Goal: Communication & Community: Answer question/provide support

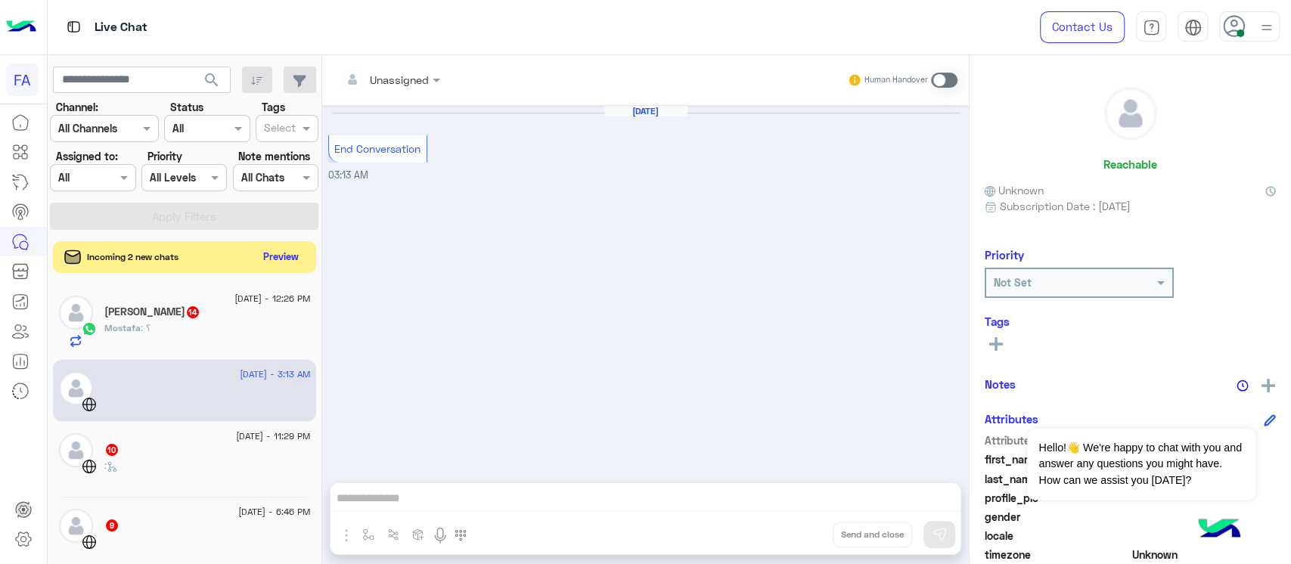
click at [287, 260] on button "Preview" at bounding box center [281, 257] width 47 height 20
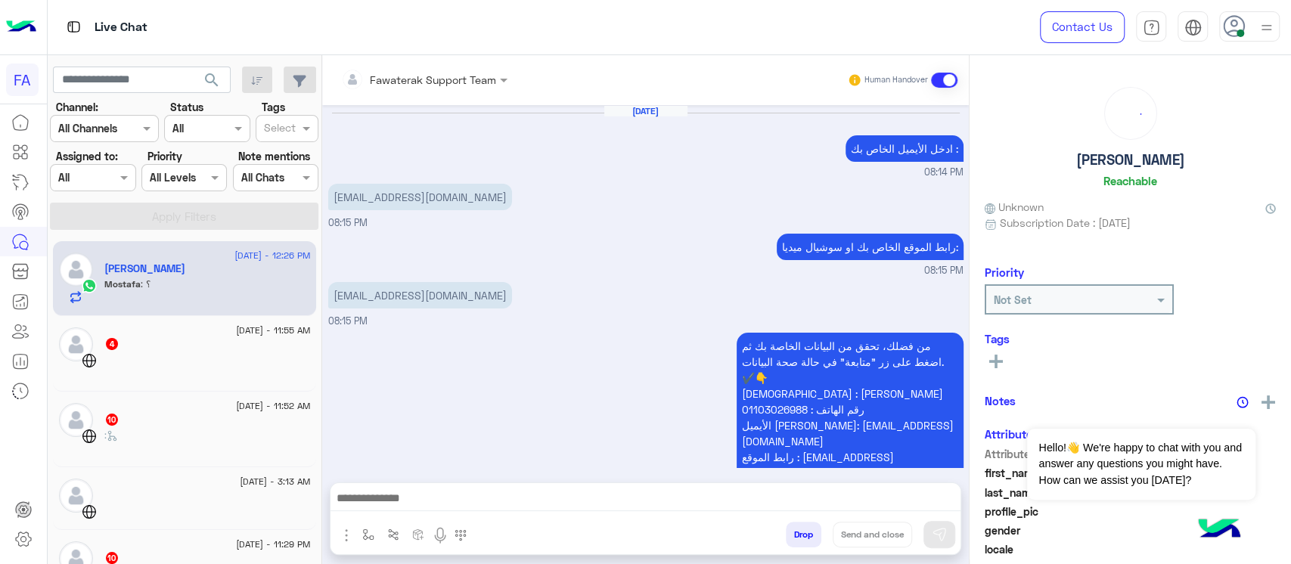
scroll to position [1388, 0]
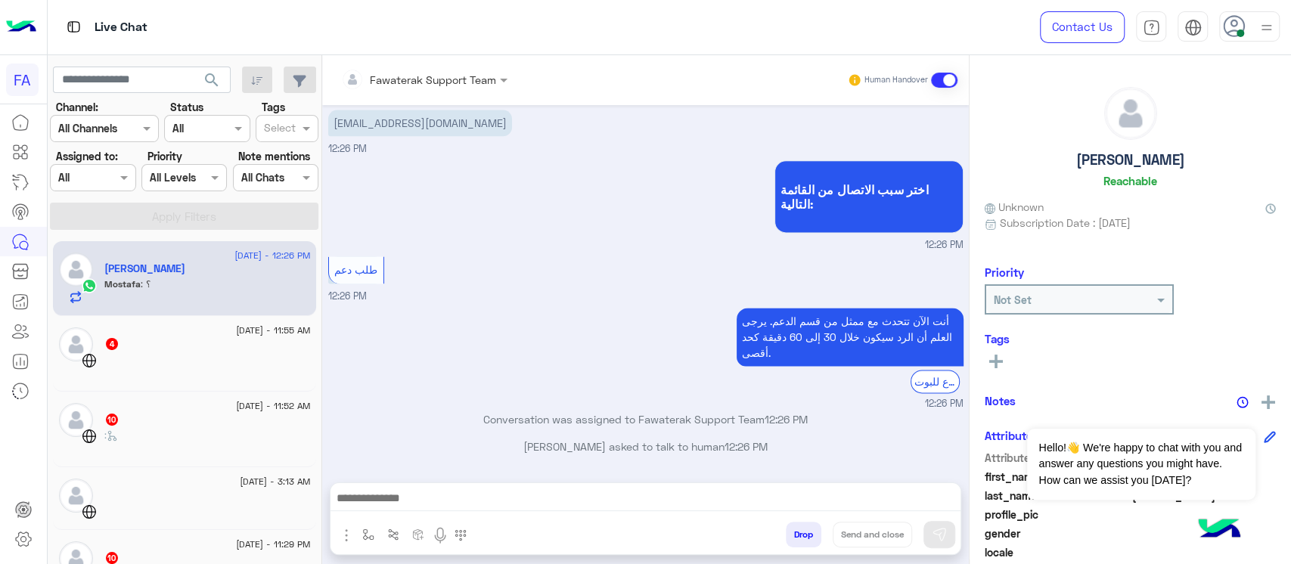
click at [664, 439] on p "[PERSON_NAME] asked to talk to human 12:26 PM" at bounding box center [645, 447] width 635 height 16
click at [660, 411] on p "Conversation was assigned to Fawaterak Support Team 12:26 PM" at bounding box center [645, 419] width 635 height 16
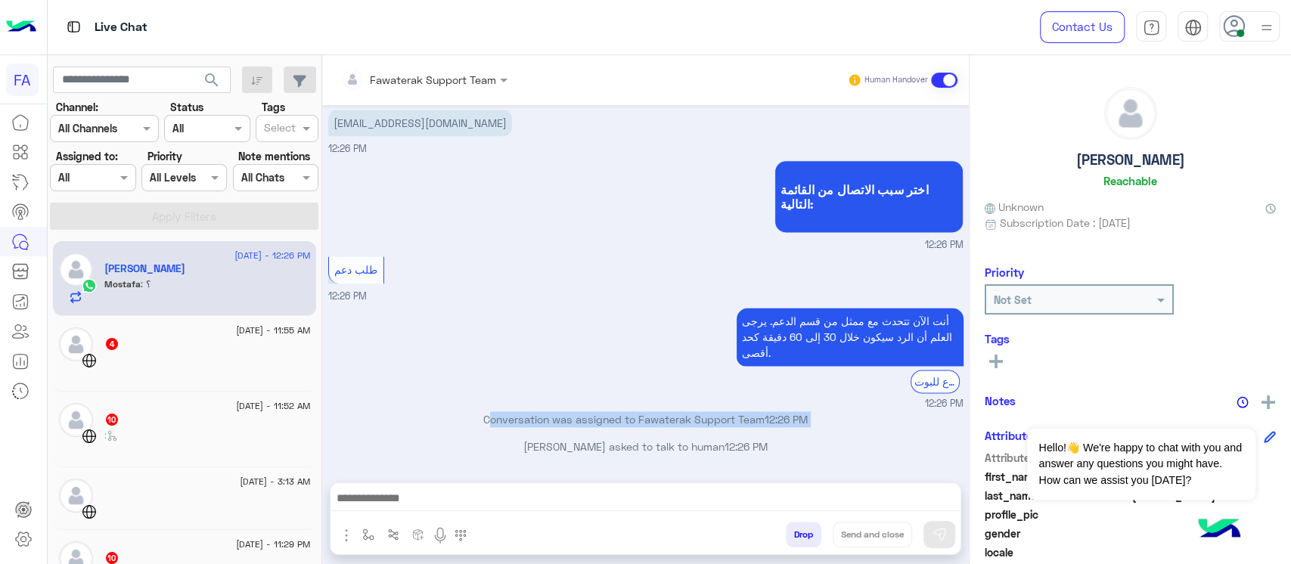
click at [660, 411] on p "Conversation was assigned to Fawaterak Support Team 12:26 PM" at bounding box center [645, 419] width 635 height 16
click at [206, 322] on div "[DATE] - 11:55 AM 4" at bounding box center [184, 354] width 263 height 76
click at [194, 371] on div at bounding box center [207, 366] width 206 height 26
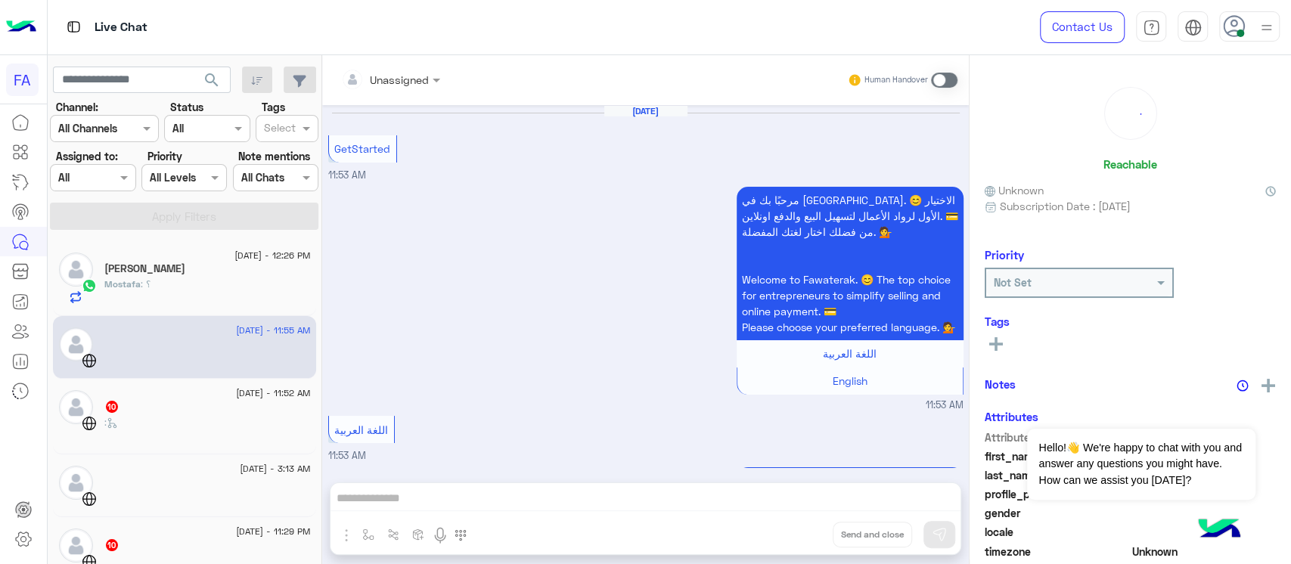
scroll to position [297, 0]
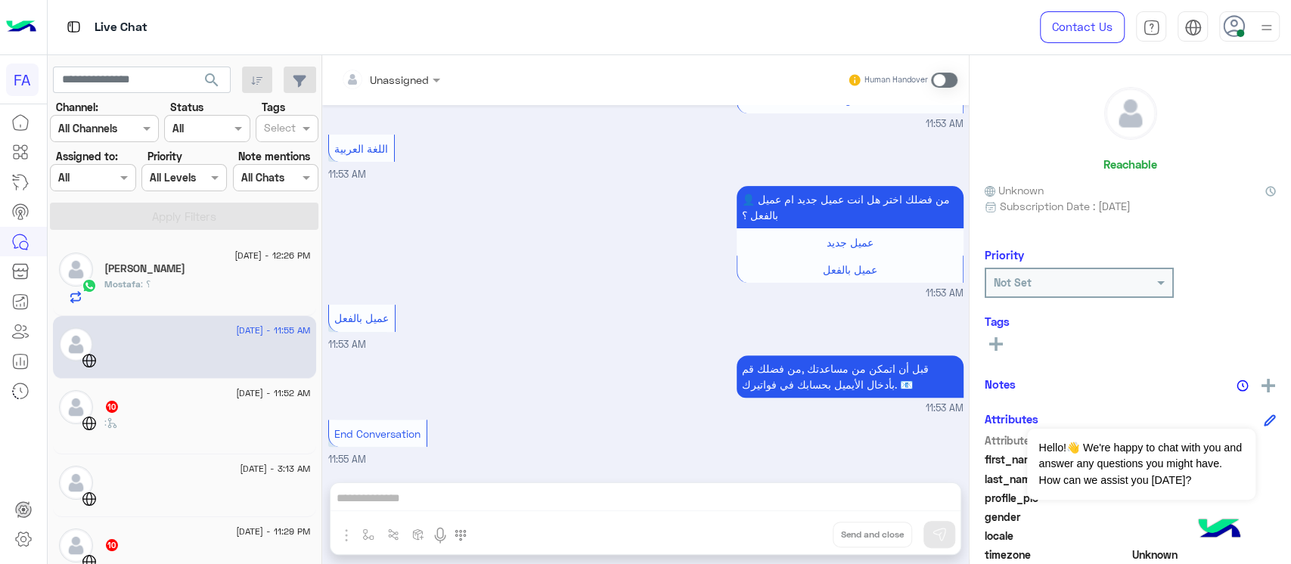
click at [194, 359] on div at bounding box center [207, 353] width 206 height 26
click at [206, 287] on div "Mostafa : ؟" at bounding box center [207, 291] width 206 height 26
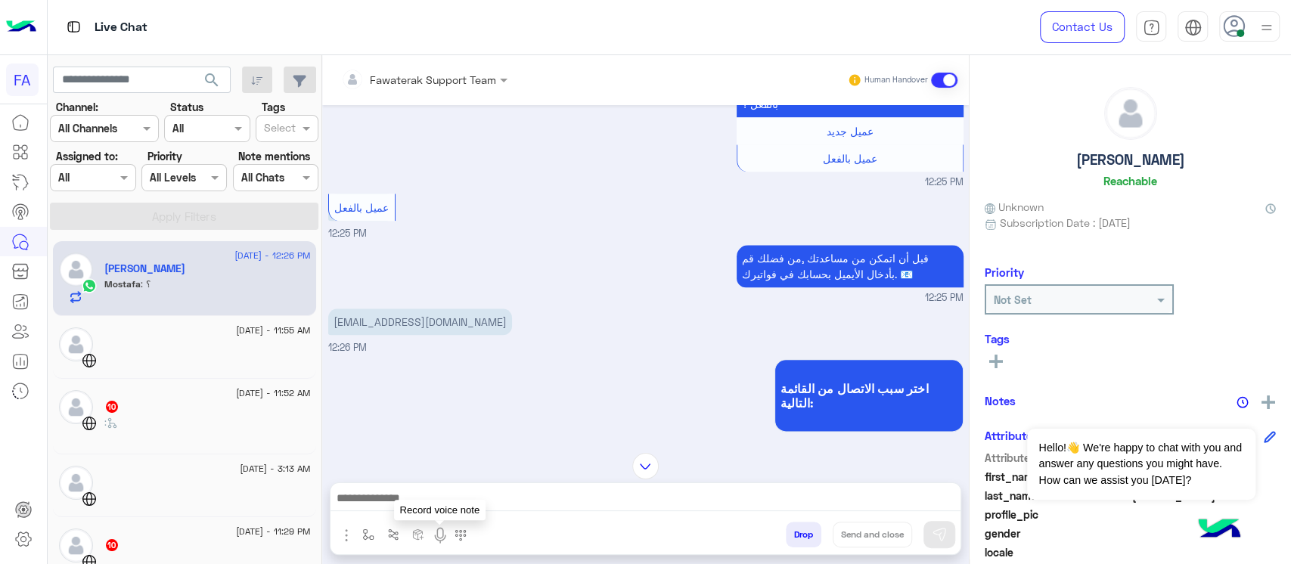
scroll to position [1186, 0]
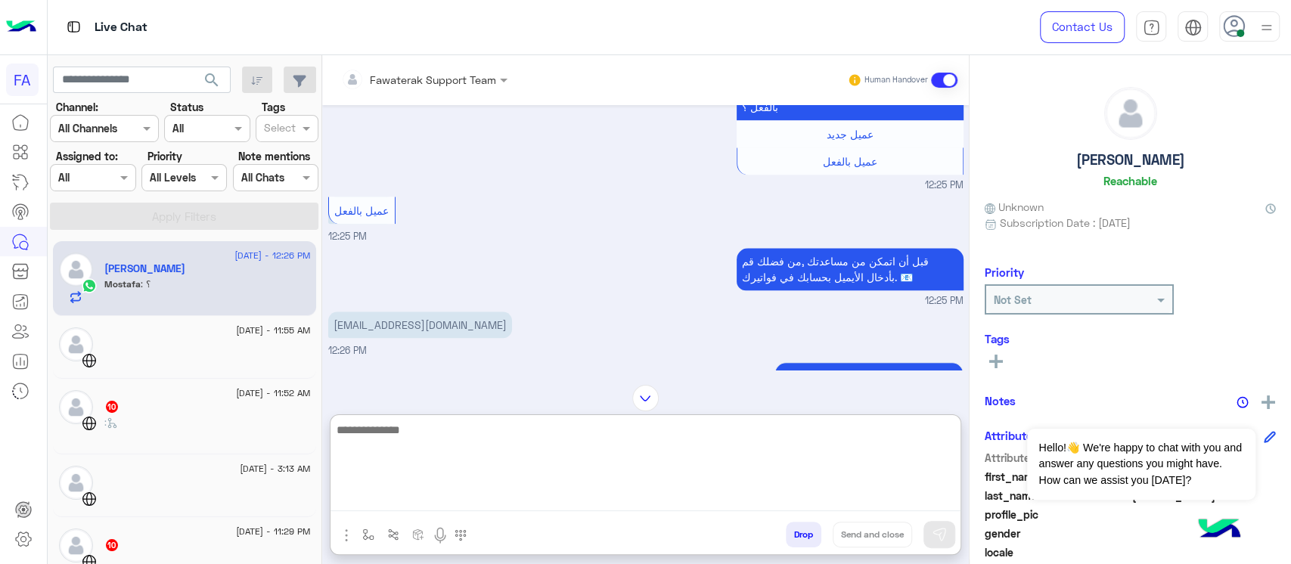
click at [632, 501] on textarea at bounding box center [646, 466] width 630 height 91
type textarea "**********"
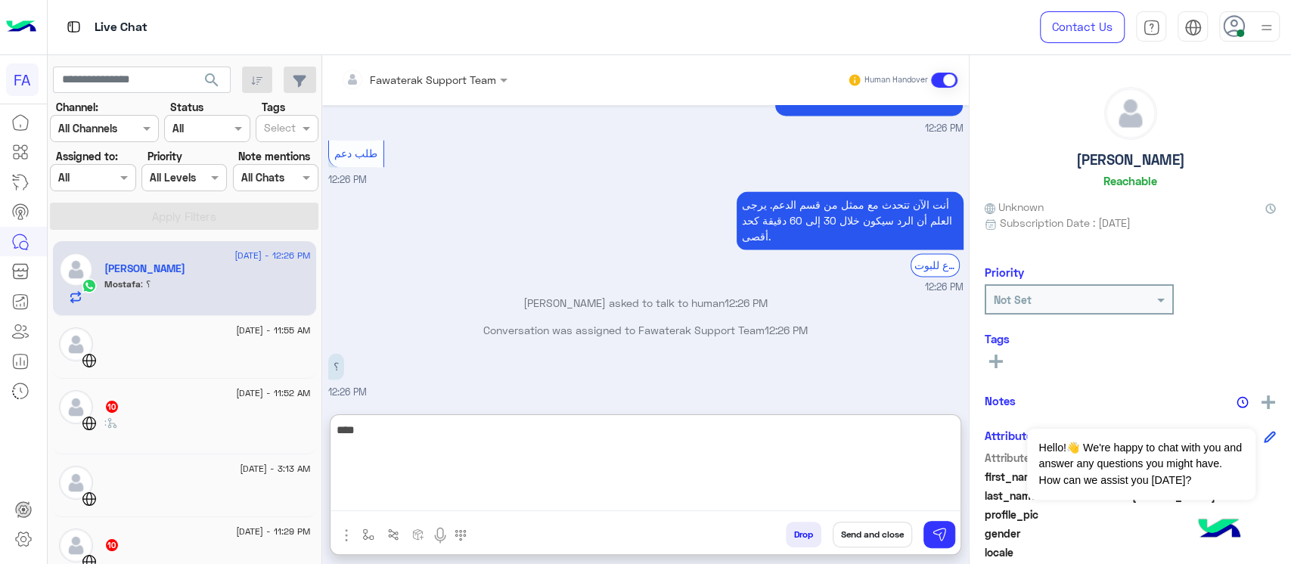
type textarea "*****"
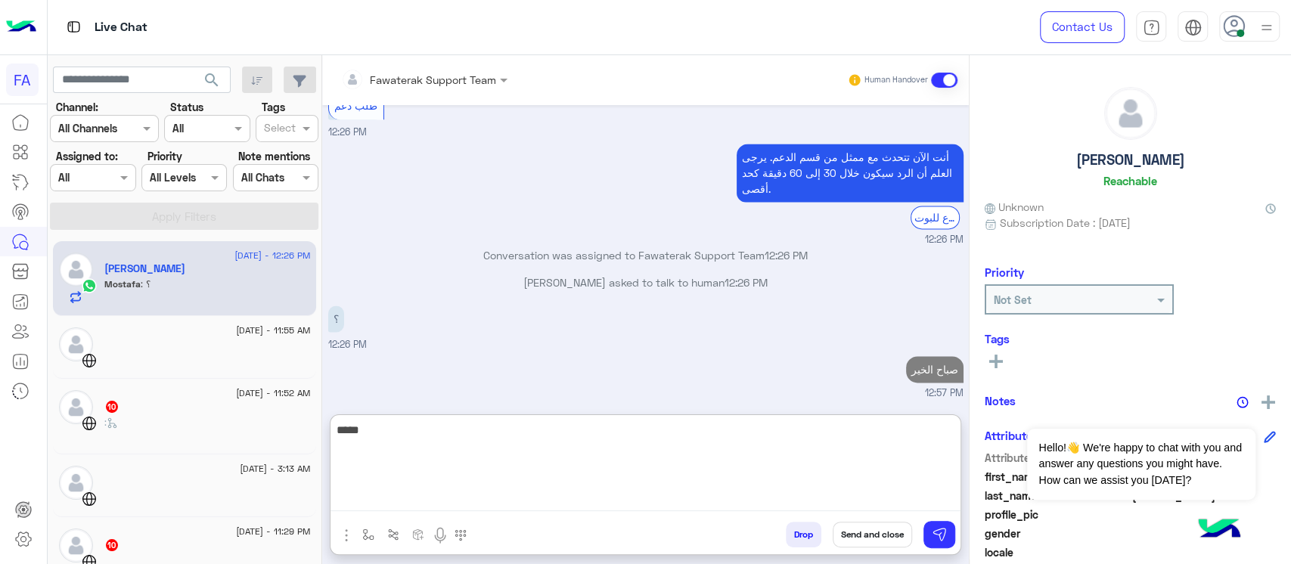
scroll to position [1579, 0]
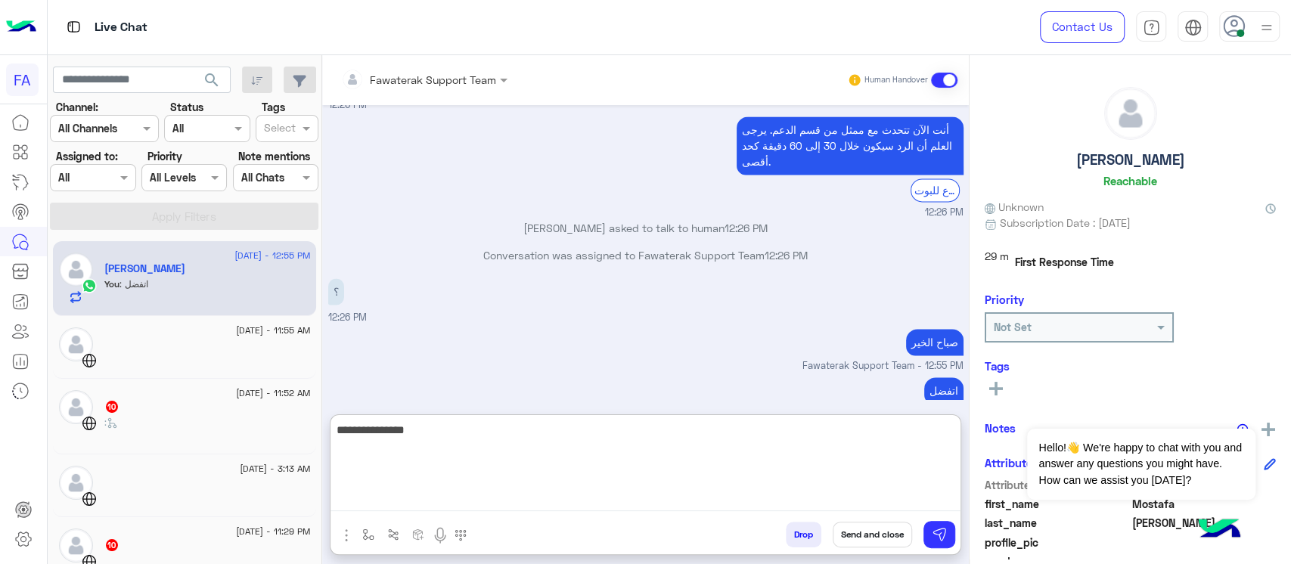
type textarea "**********"
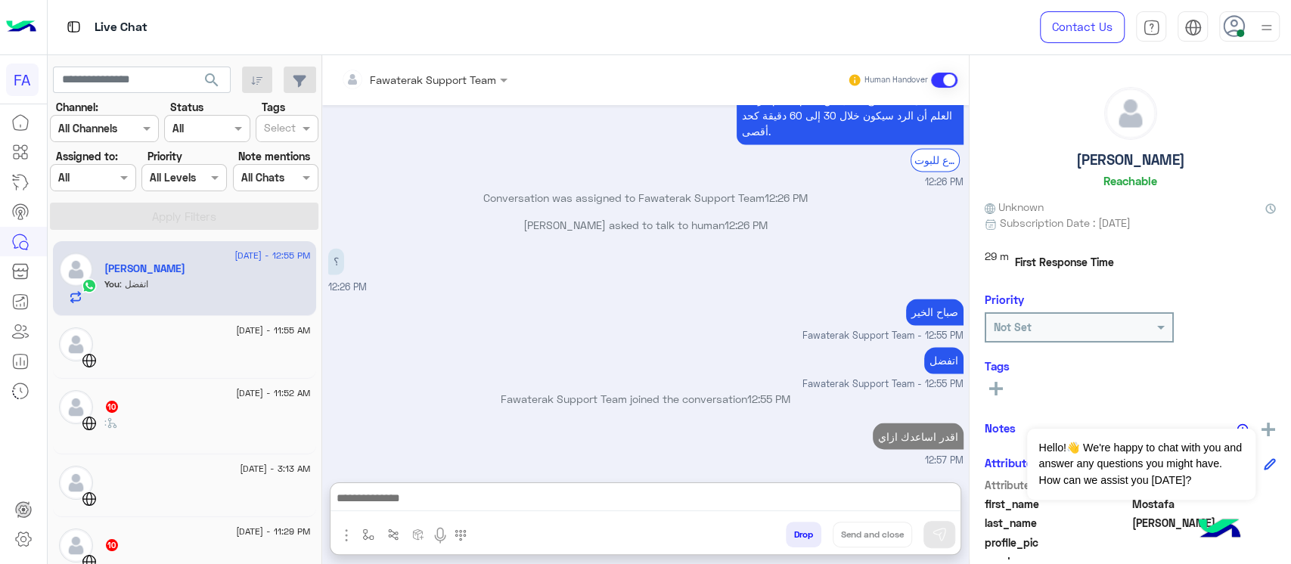
click at [169, 346] on div at bounding box center [207, 353] width 206 height 26
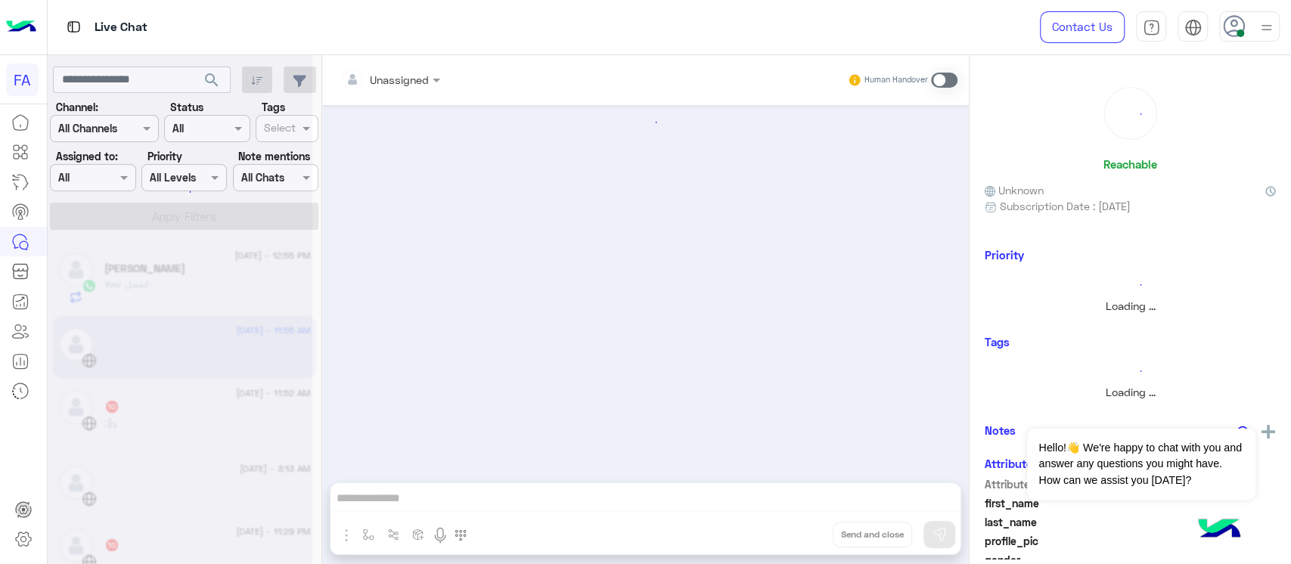
scroll to position [297, 0]
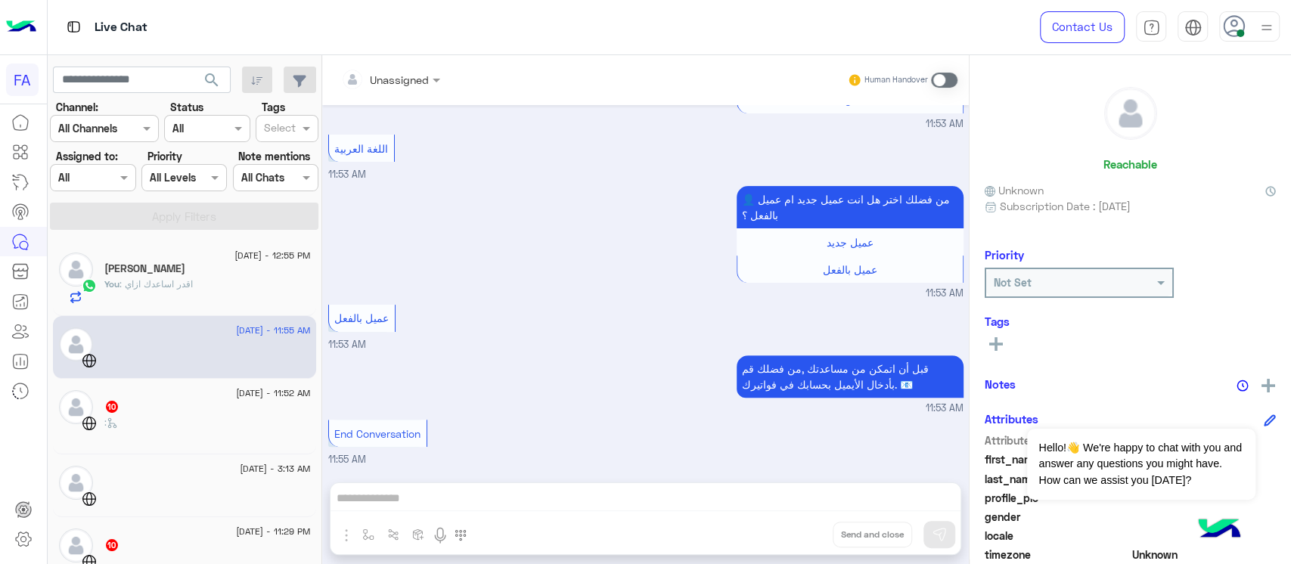
click at [174, 417] on div ":" at bounding box center [207, 429] width 206 height 26
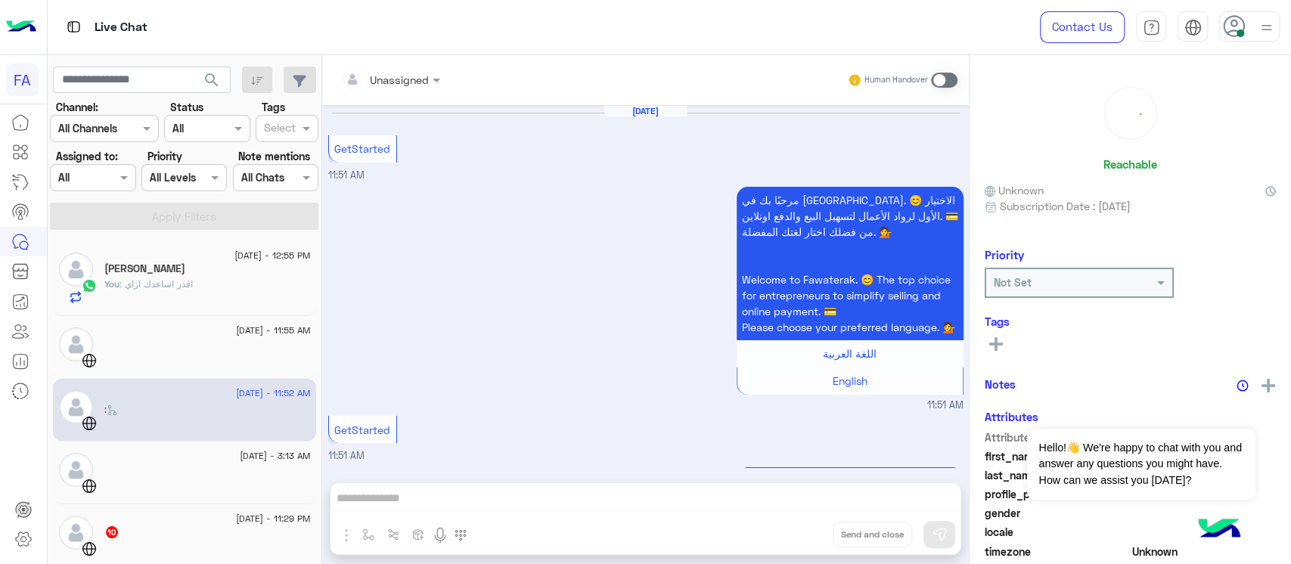
scroll to position [1440, 0]
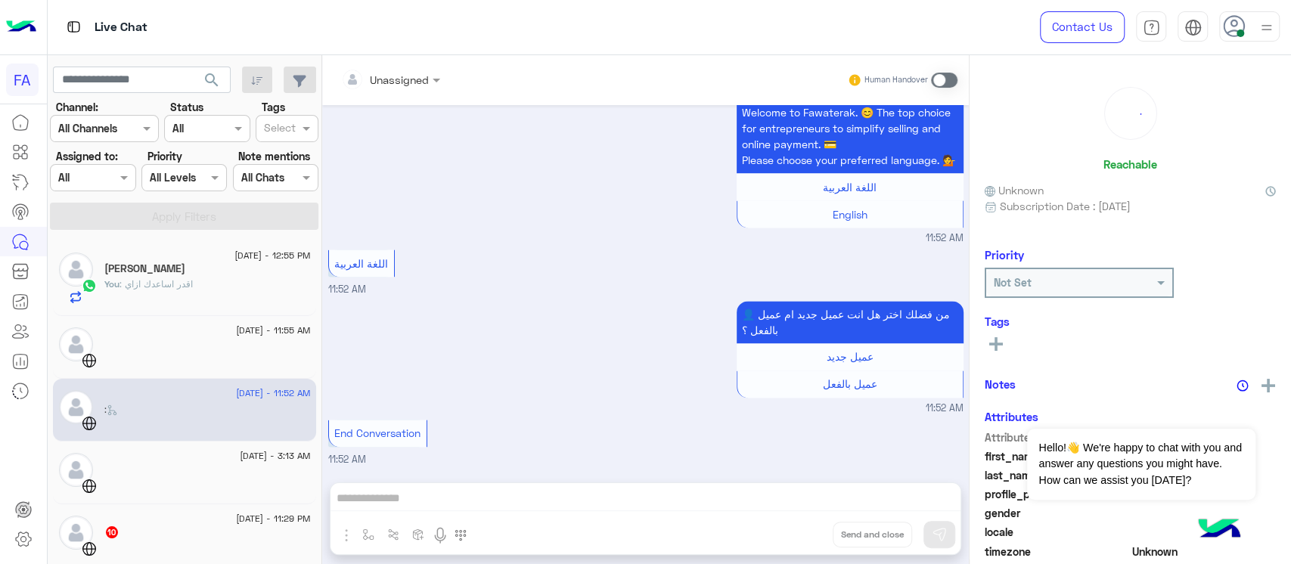
click at [166, 483] on div at bounding box center [207, 479] width 206 height 26
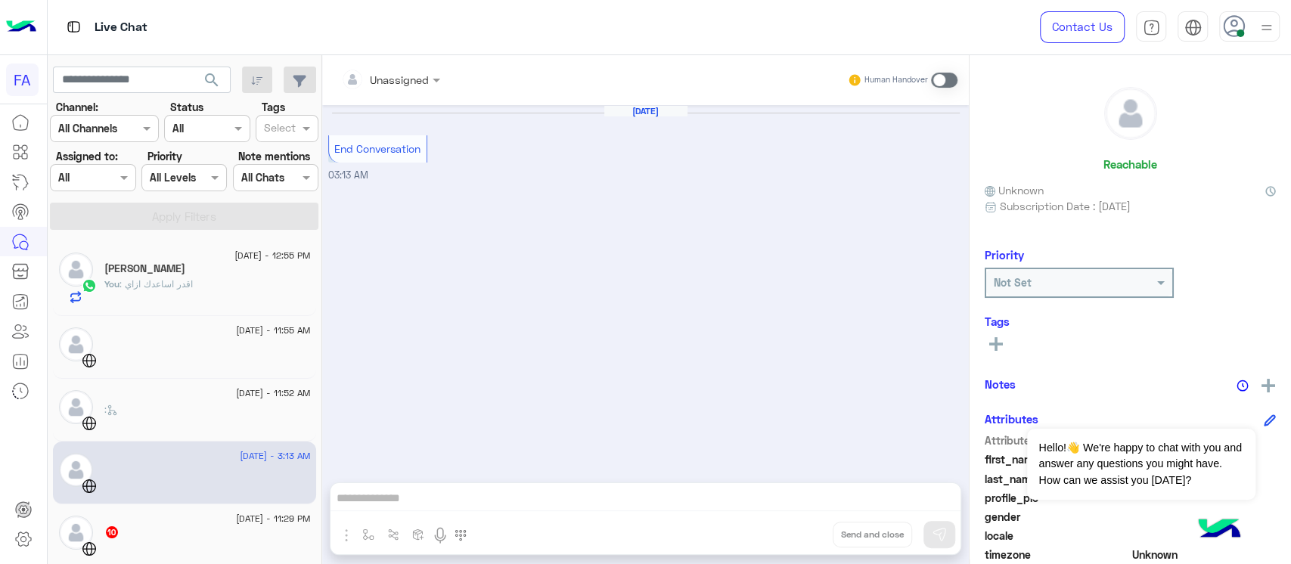
scroll to position [101, 0]
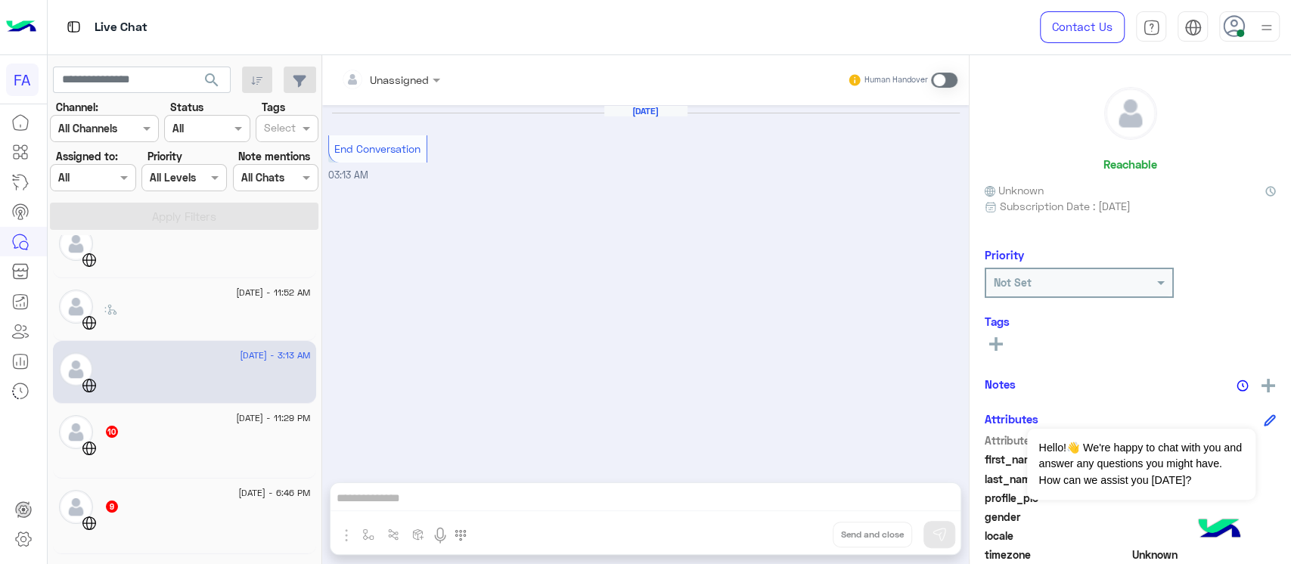
click at [167, 444] on div at bounding box center [207, 453] width 206 height 26
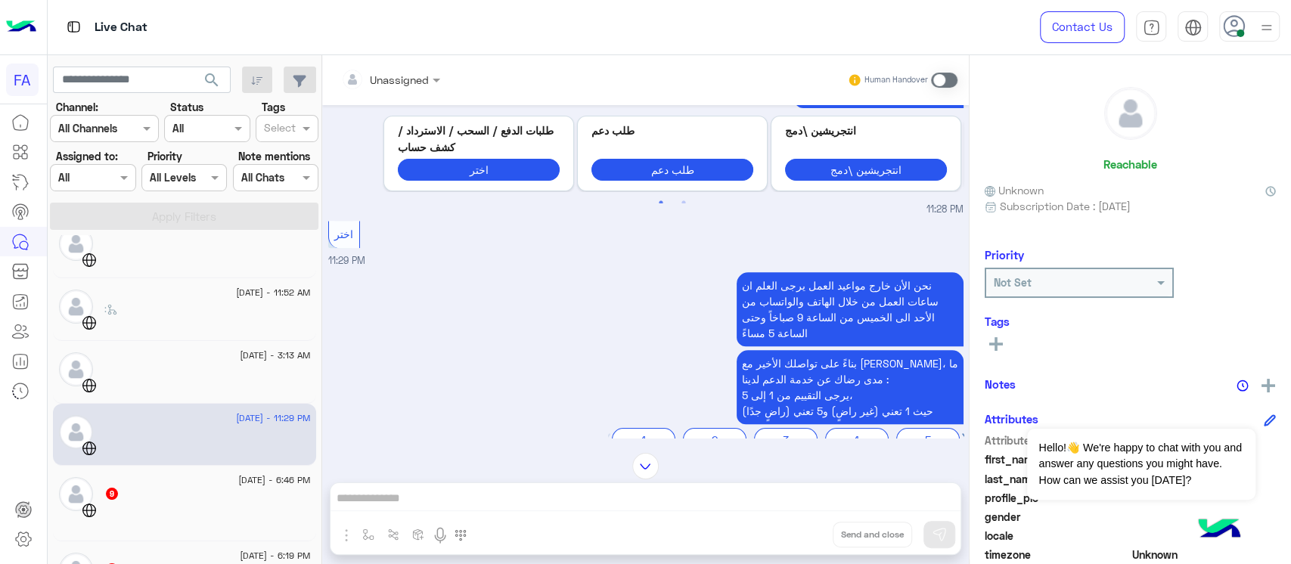
scroll to position [201, 0]
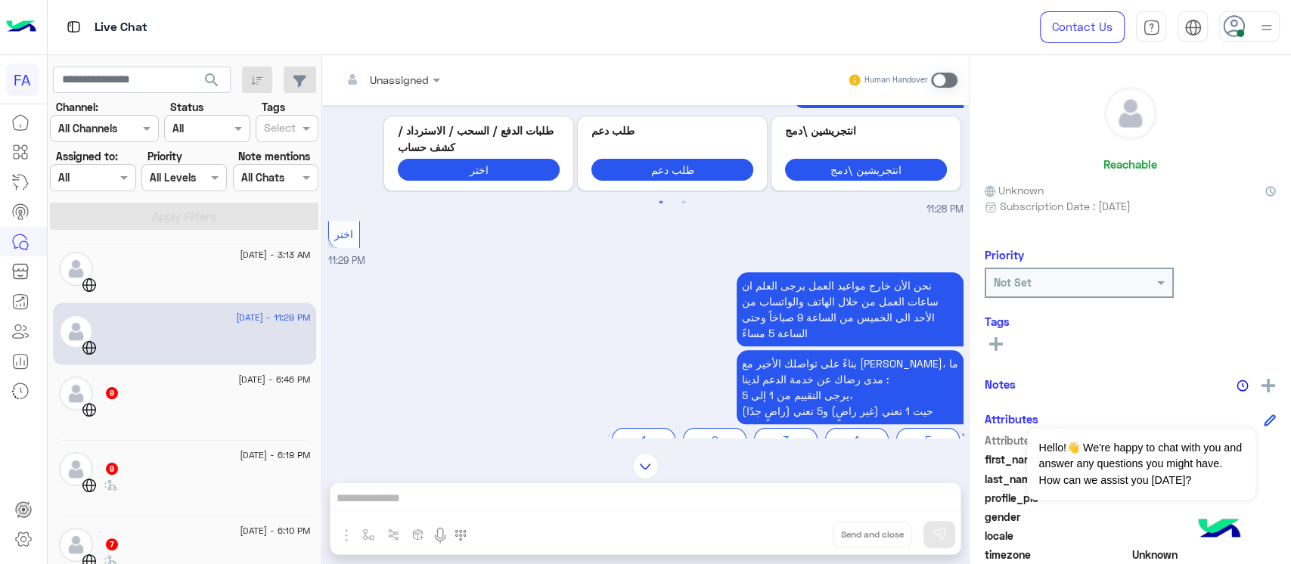
click at [152, 393] on div "9" at bounding box center [207, 395] width 206 height 16
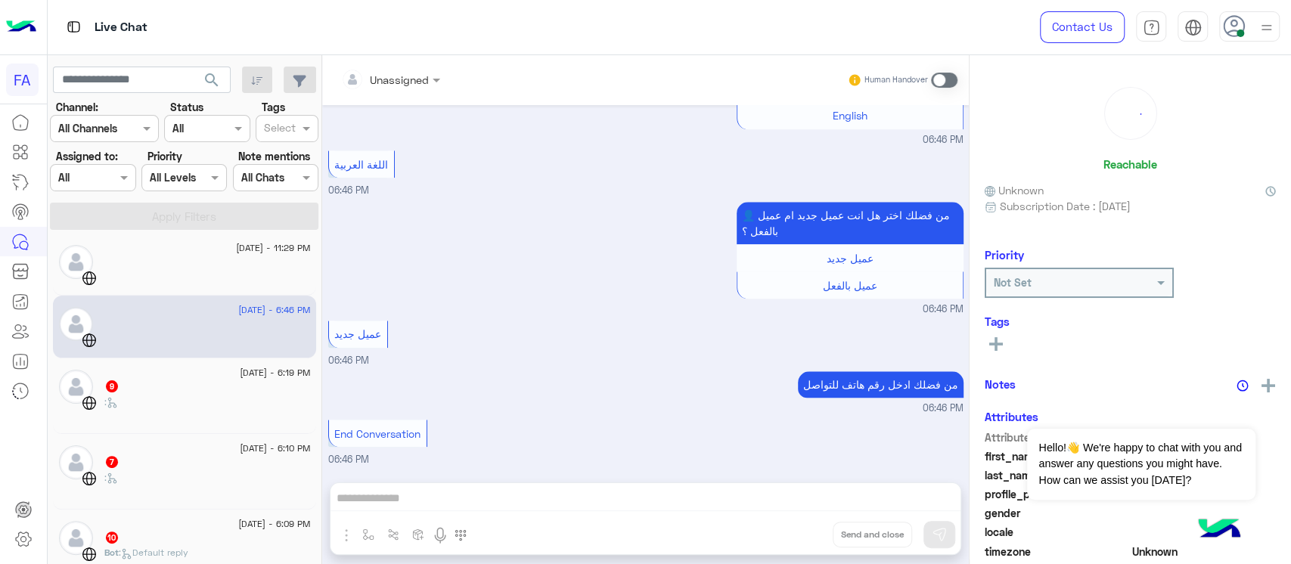
scroll to position [303, 0]
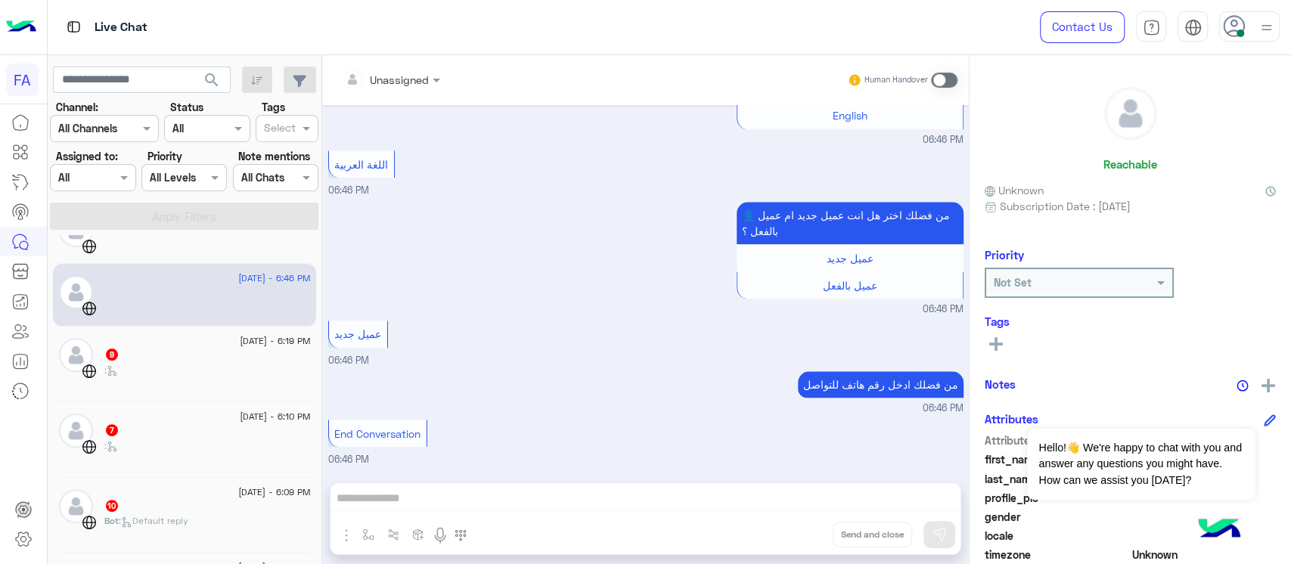
click at [152, 393] on div "[DATE] - 6:19 PM 9 :" at bounding box center [184, 365] width 263 height 76
click at [160, 338] on div "[DATE] - 6:19 PM" at bounding box center [207, 343] width 206 height 10
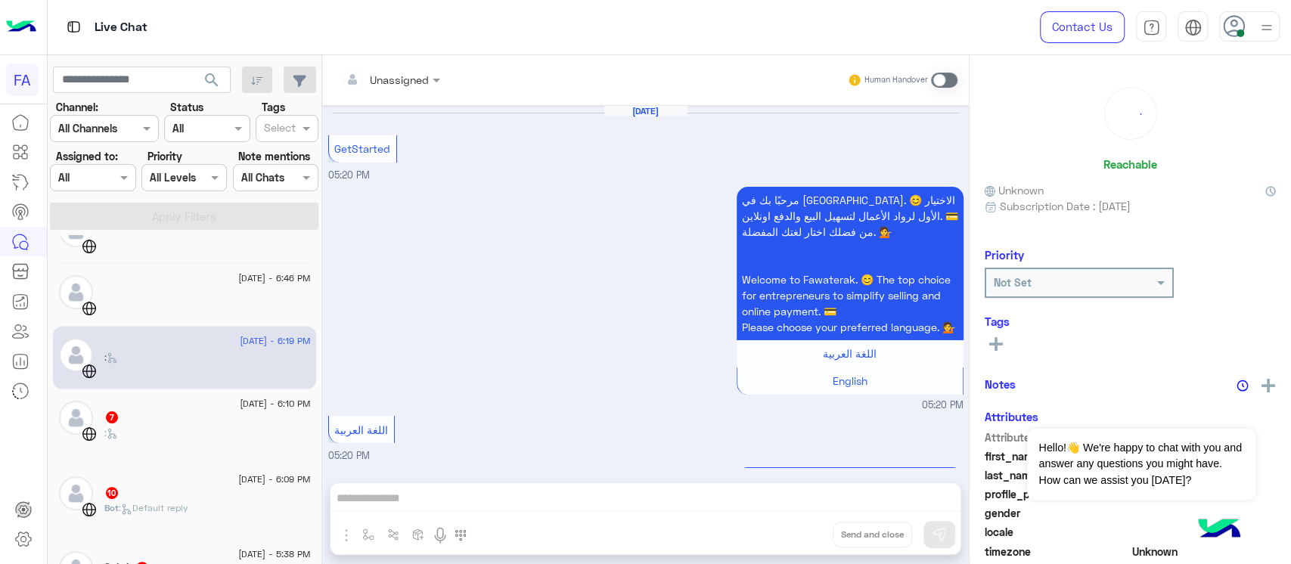
scroll to position [955, 0]
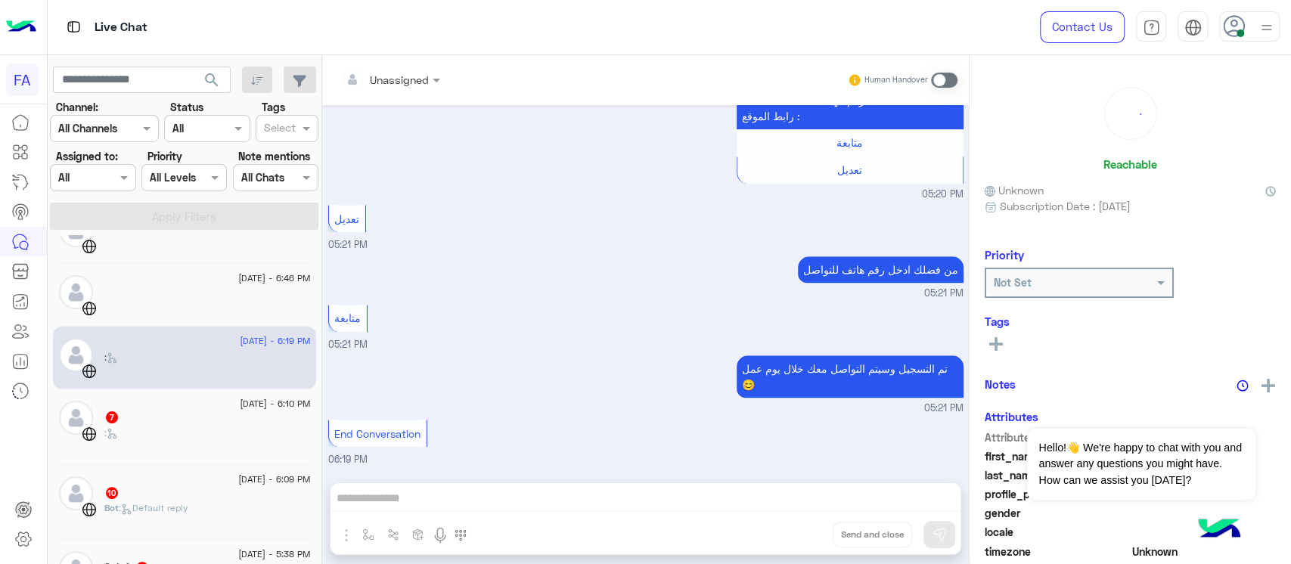
click at [179, 477] on div "[DATE] - 6:09 PM" at bounding box center [207, 482] width 206 height 10
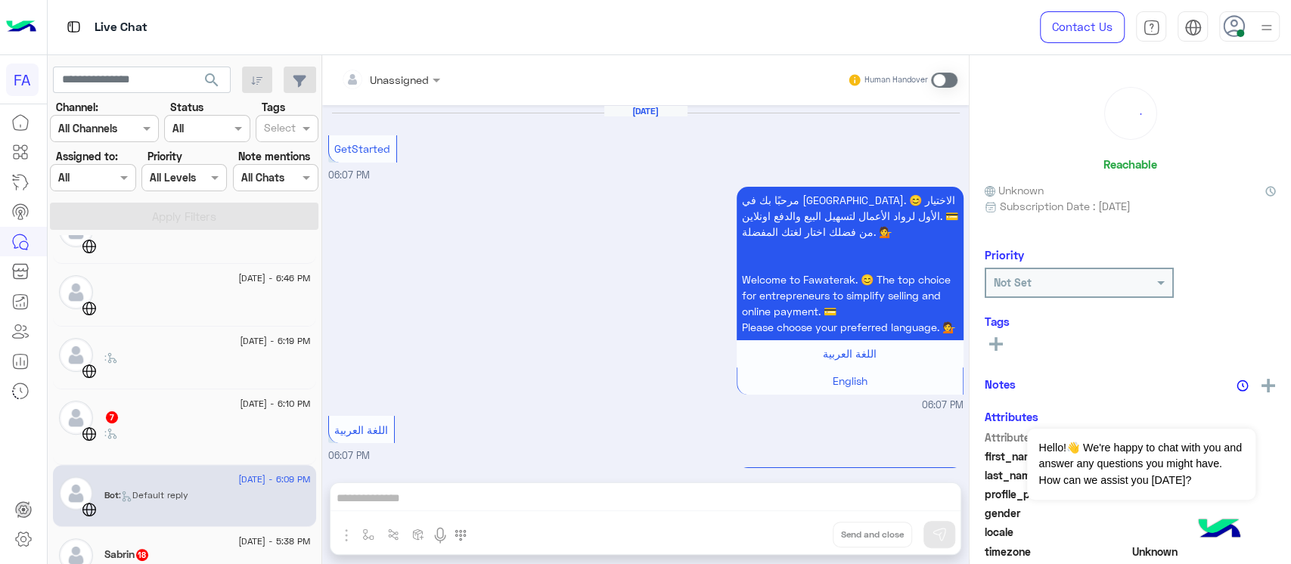
scroll to position [1692, 0]
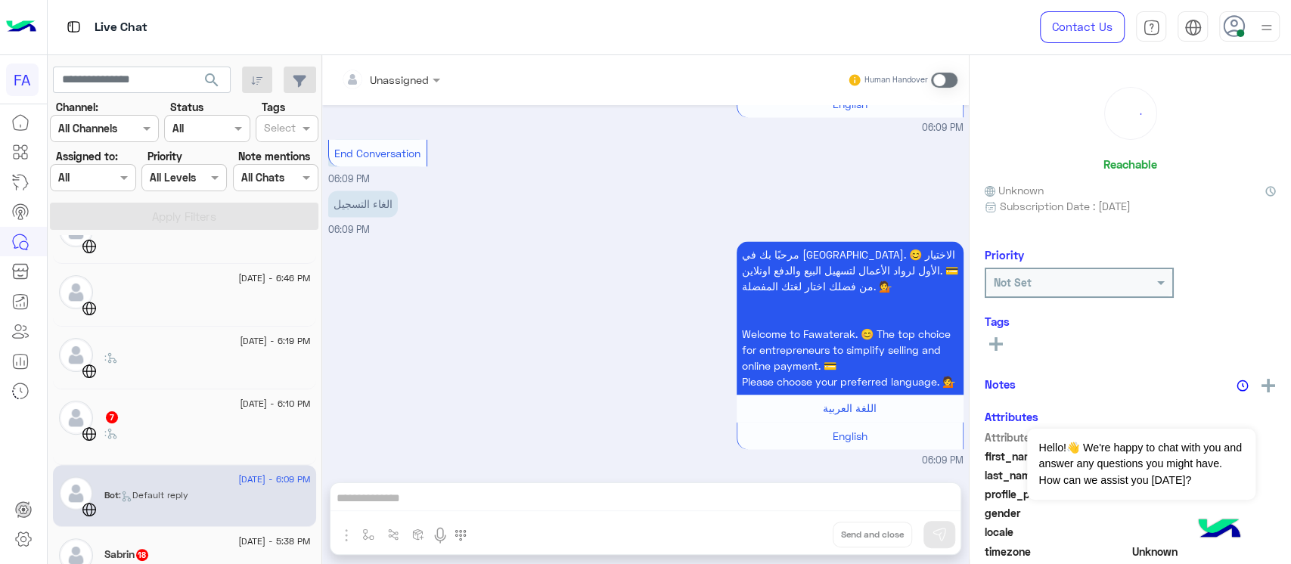
click at [178, 441] on div ":" at bounding box center [207, 440] width 206 height 26
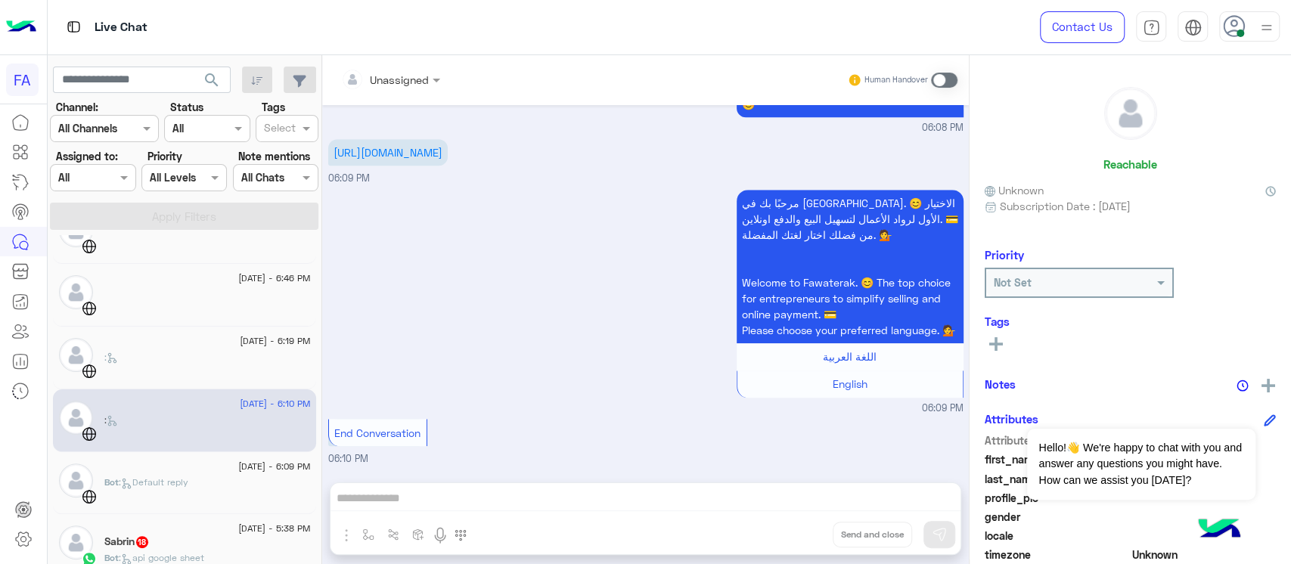
scroll to position [403, 0]
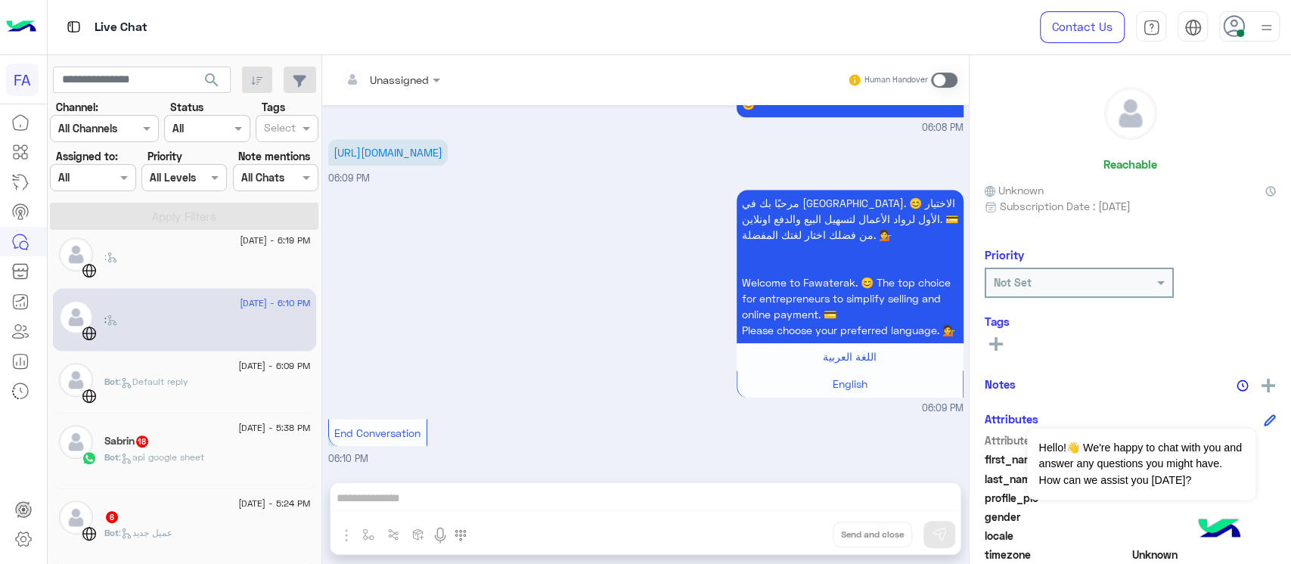
click at [156, 435] on div "Sabrin 18" at bounding box center [207, 443] width 206 height 16
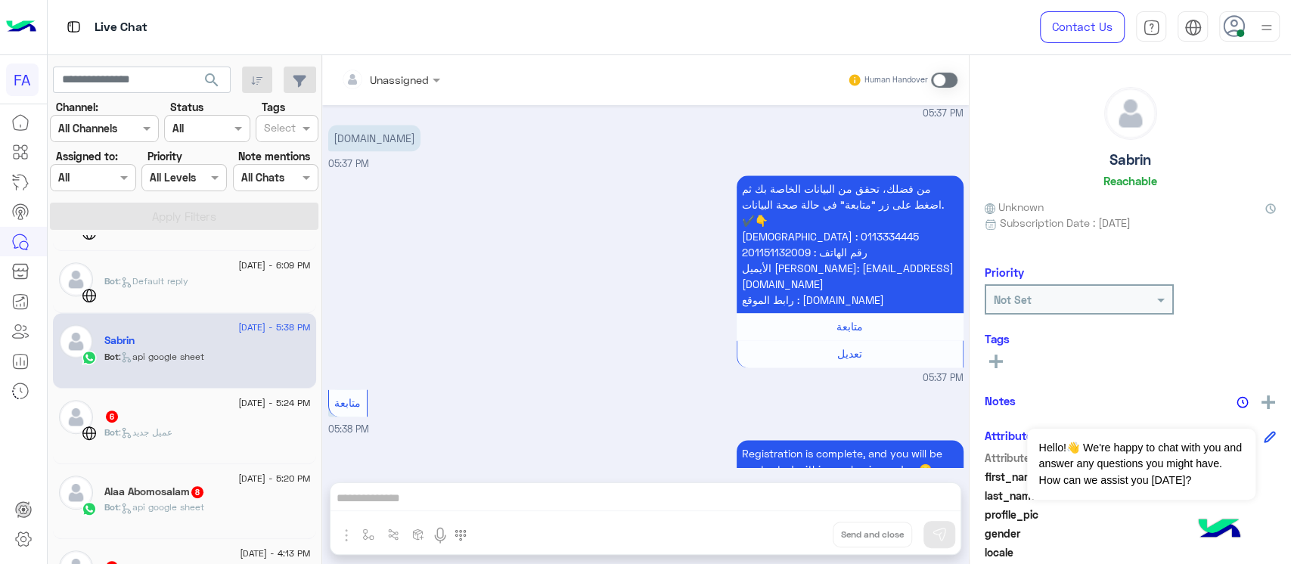
click at [188, 430] on div "Bot : عميل جديد" at bounding box center [207, 439] width 206 height 26
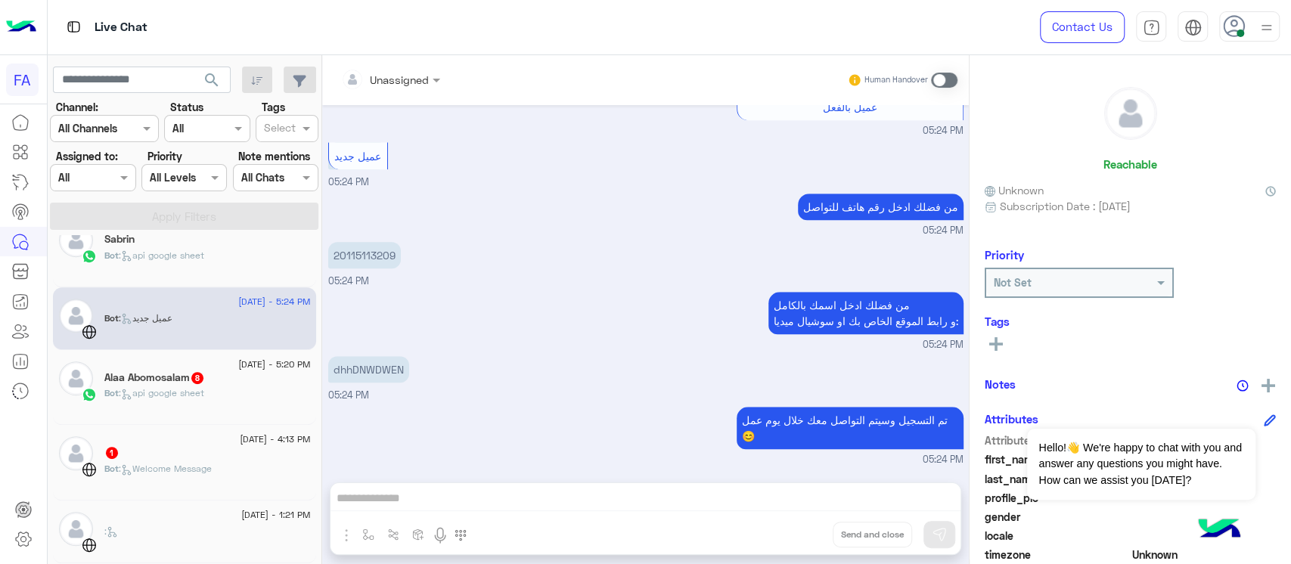
click at [185, 396] on span ": api google sheet" at bounding box center [161, 392] width 85 height 11
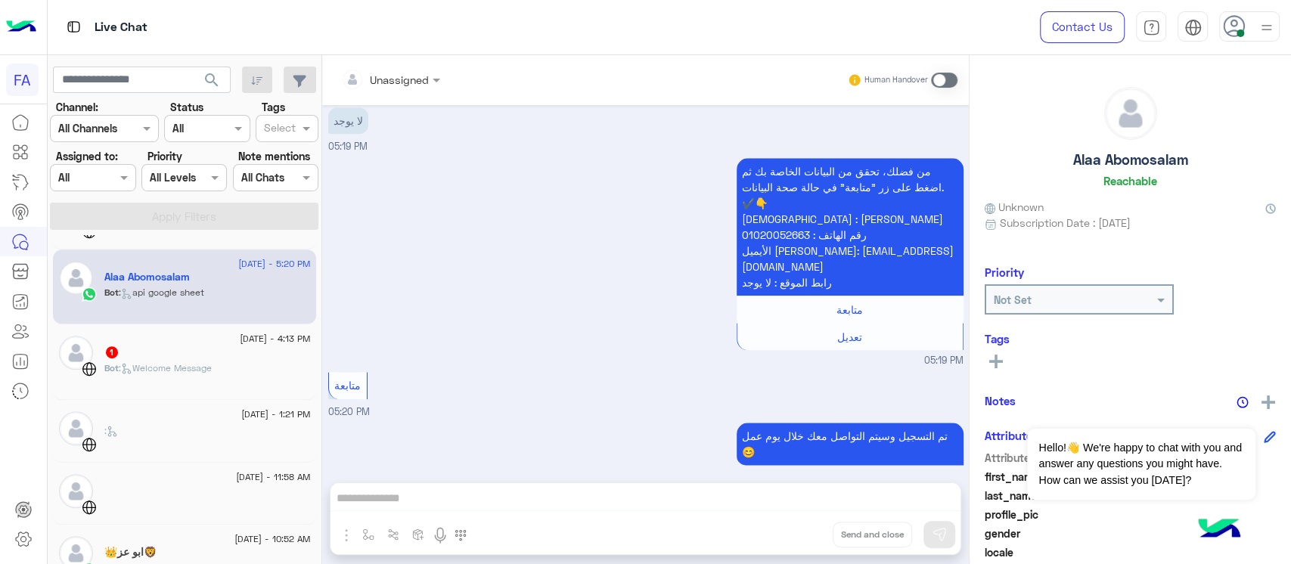
click at [179, 355] on div "1" at bounding box center [207, 354] width 206 height 16
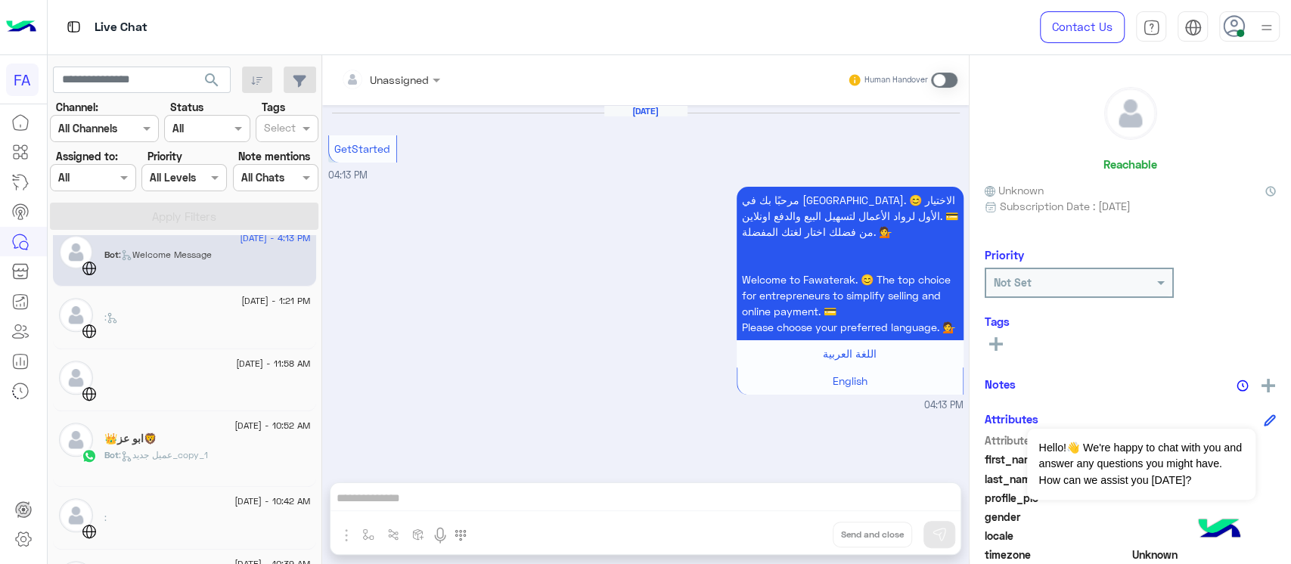
click at [183, 318] on div ":" at bounding box center [207, 324] width 206 height 26
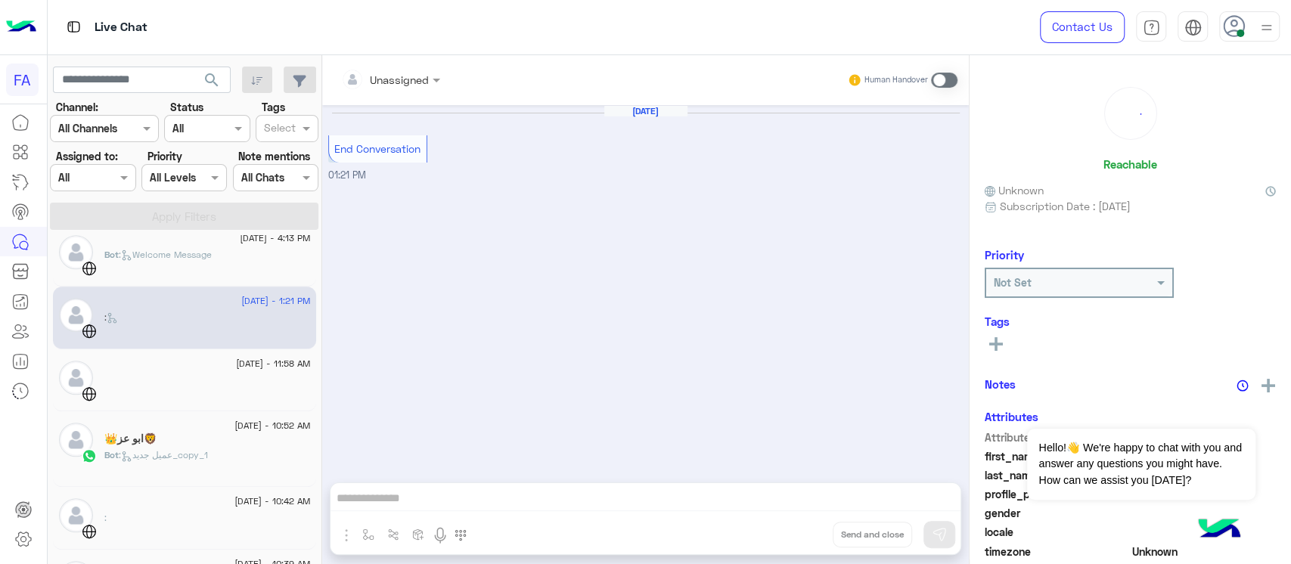
click at [177, 375] on div at bounding box center [207, 386] width 206 height 26
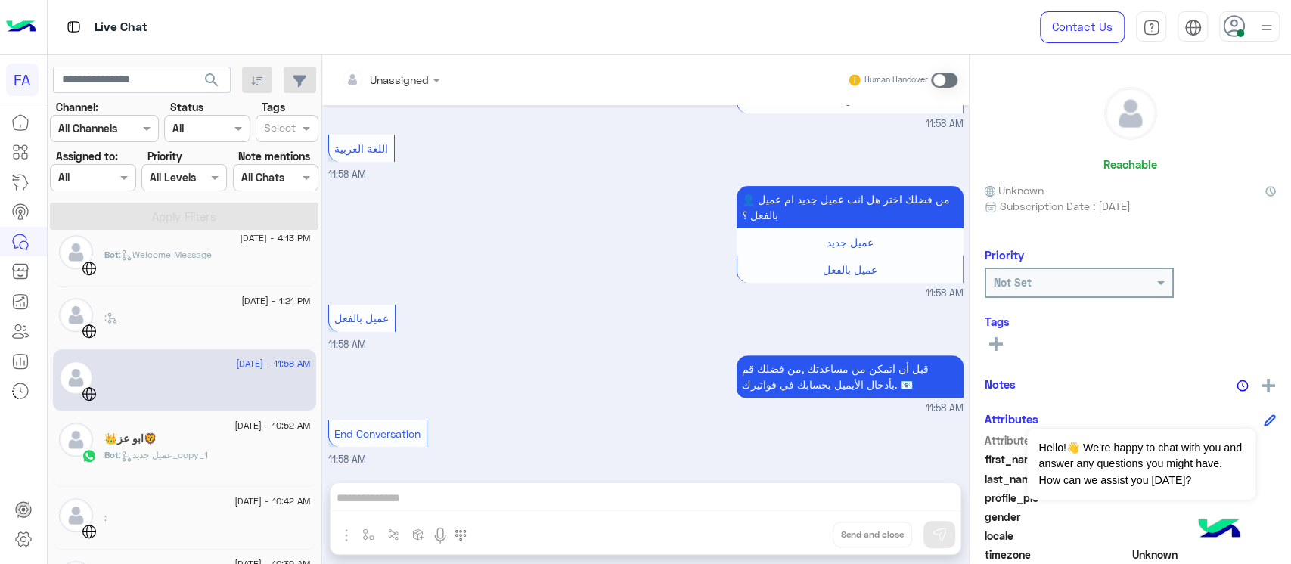
click at [183, 456] on span ": عميل جديد_copy_1" at bounding box center [163, 454] width 89 height 11
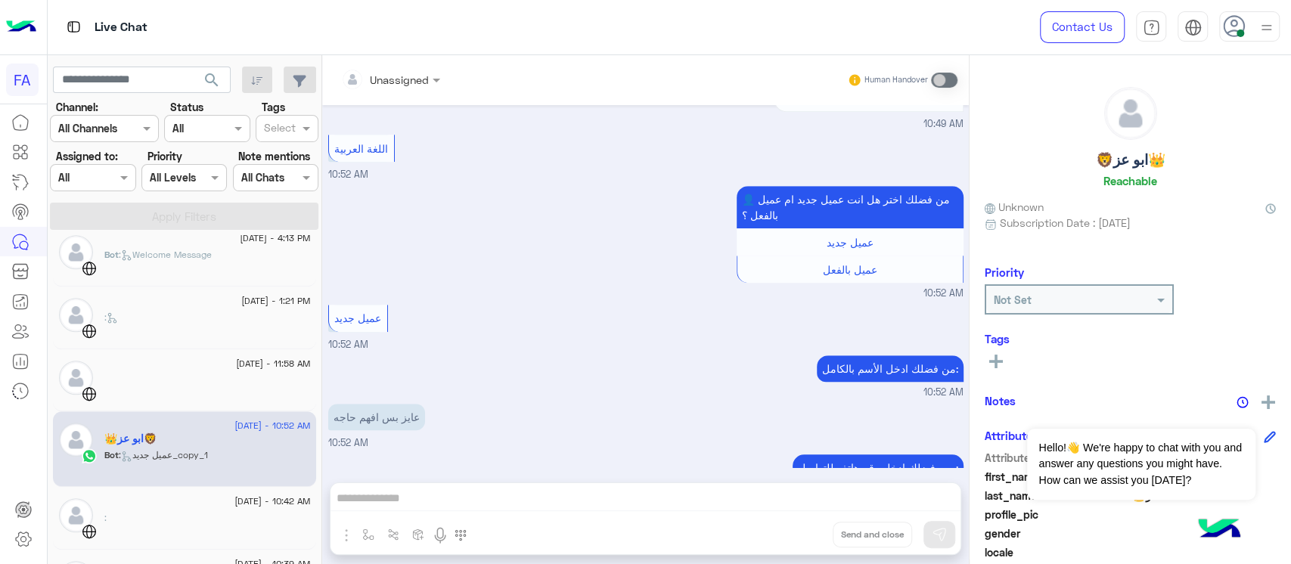
click at [188, 511] on div ":" at bounding box center [207, 524] width 206 height 26
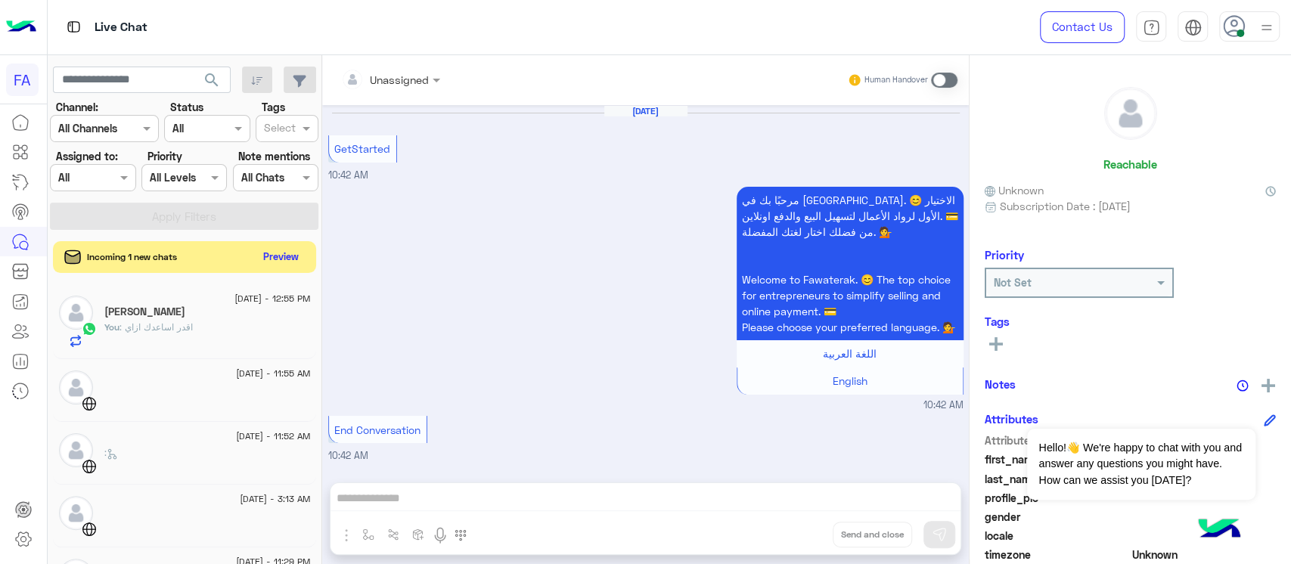
click at [277, 263] on button "Preview" at bounding box center [281, 257] width 47 height 20
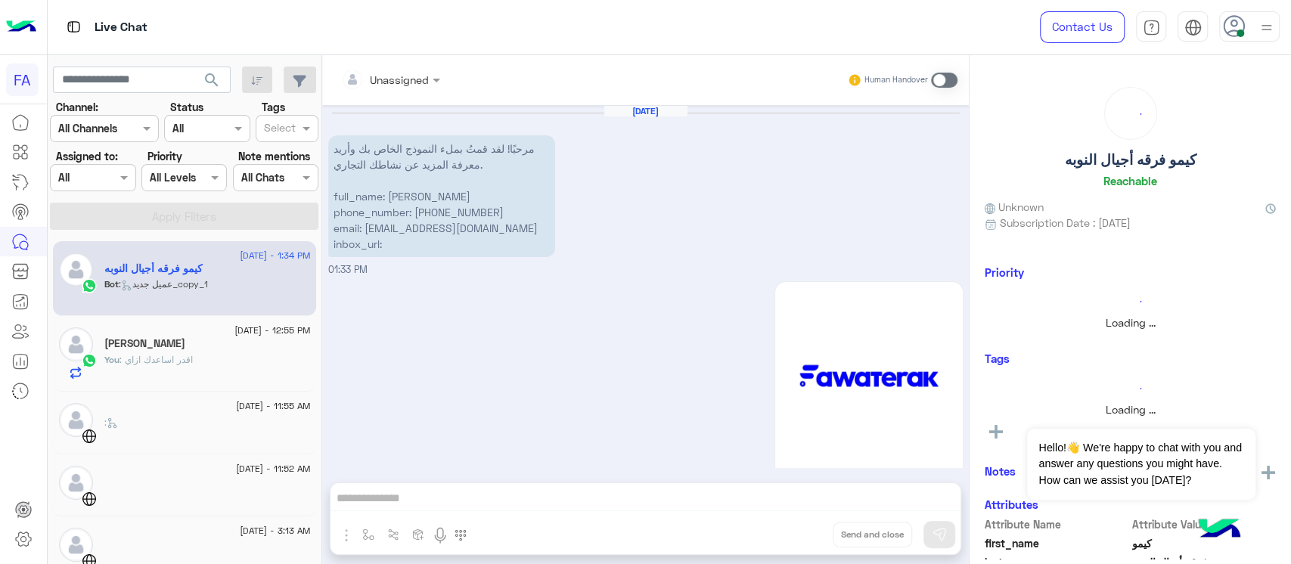
scroll to position [817, 0]
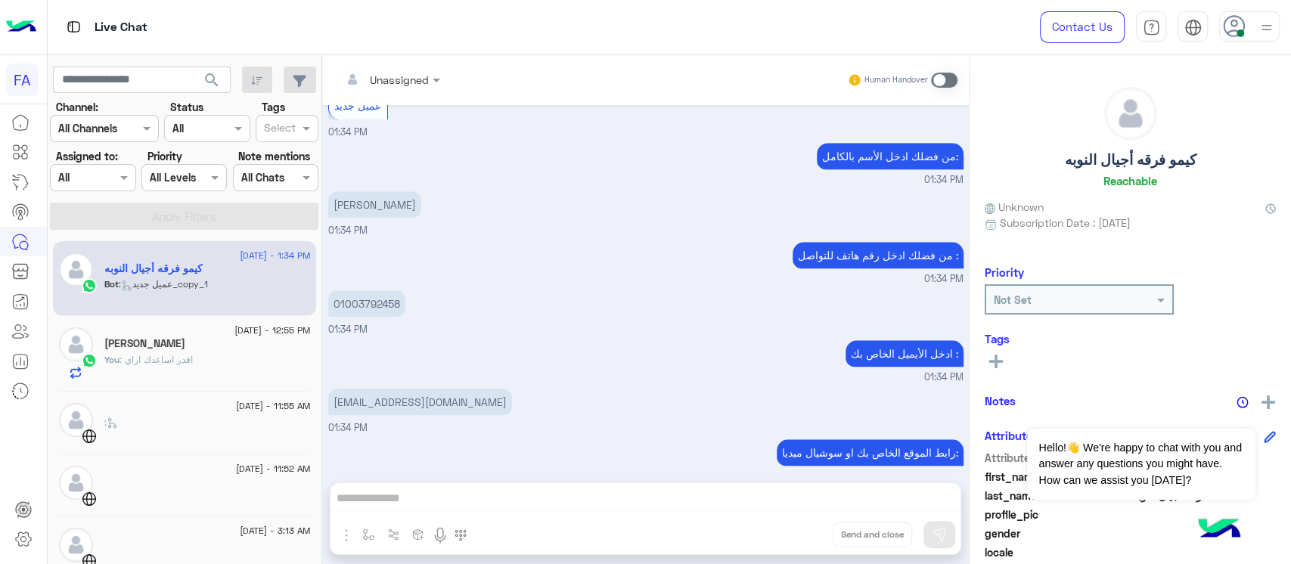
click at [155, 355] on span ": اقدر اساعدك ازاي" at bounding box center [156, 359] width 73 height 11
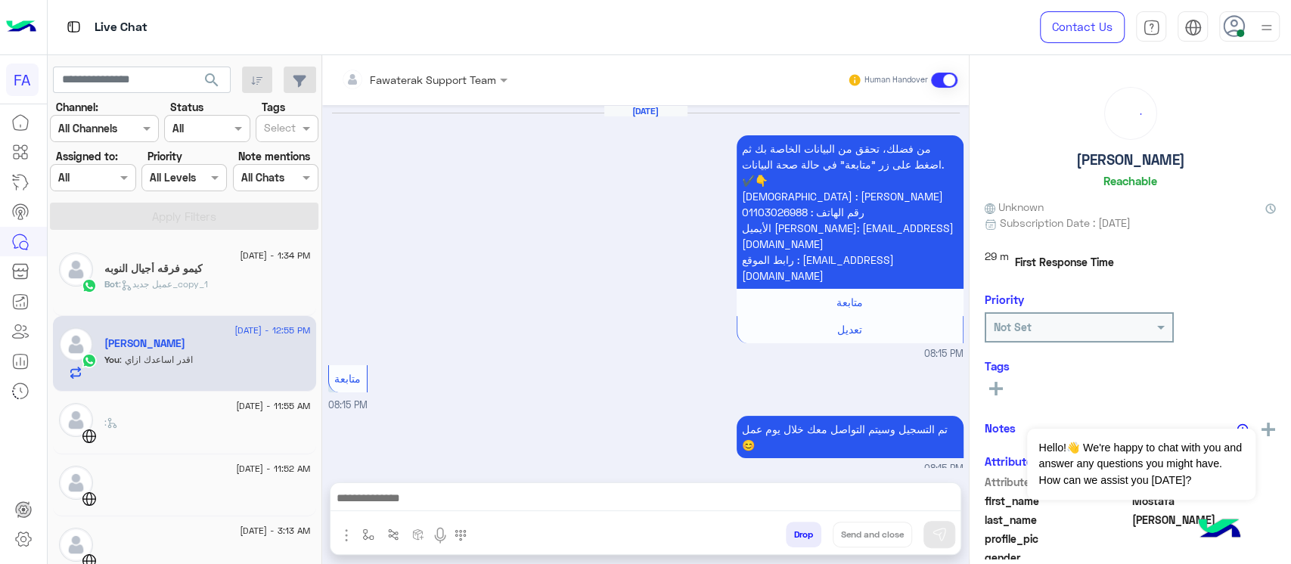
scroll to position [1363, 0]
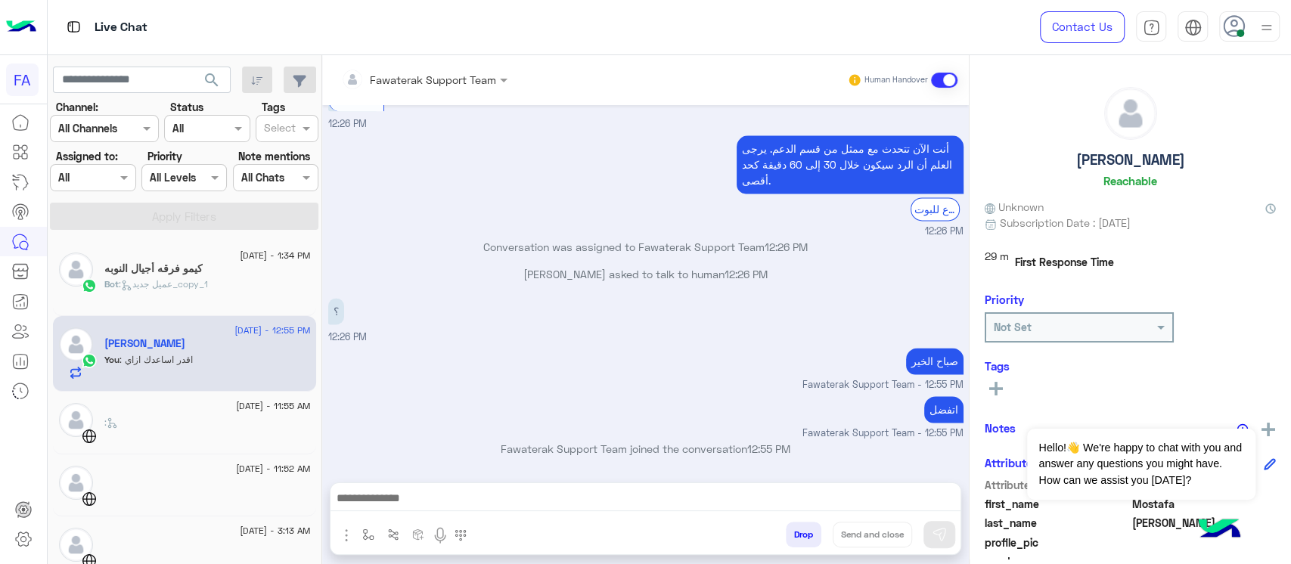
click at [907, 472] on p "اقدر اساعدك ازاي" at bounding box center [918, 485] width 91 height 26
